Goal: Navigation & Orientation: Find specific page/section

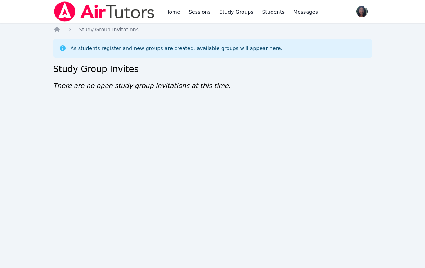
click at [60, 30] on icon "Breadcrumb" at bounding box center [56, 29] width 7 height 7
